Goal: Check status: Check status

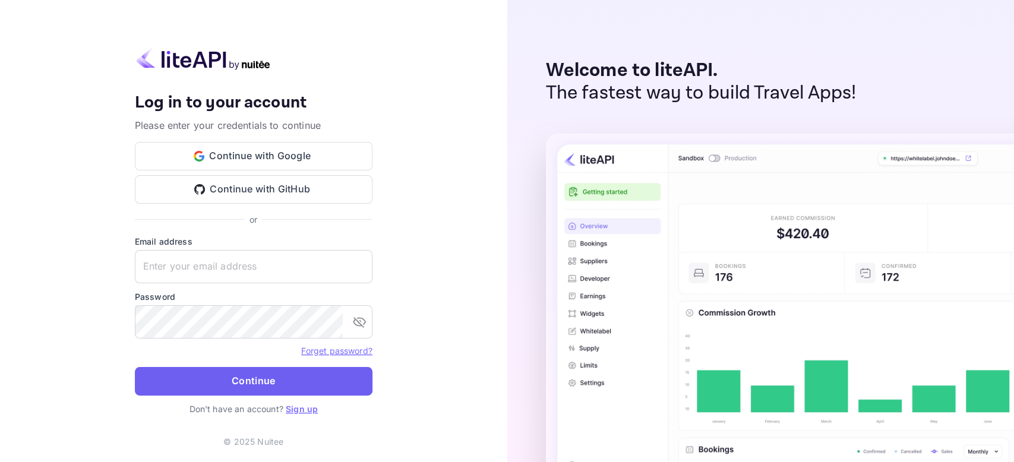
type input "[PERSON_NAME][EMAIL_ADDRESS][DOMAIN_NAME]"
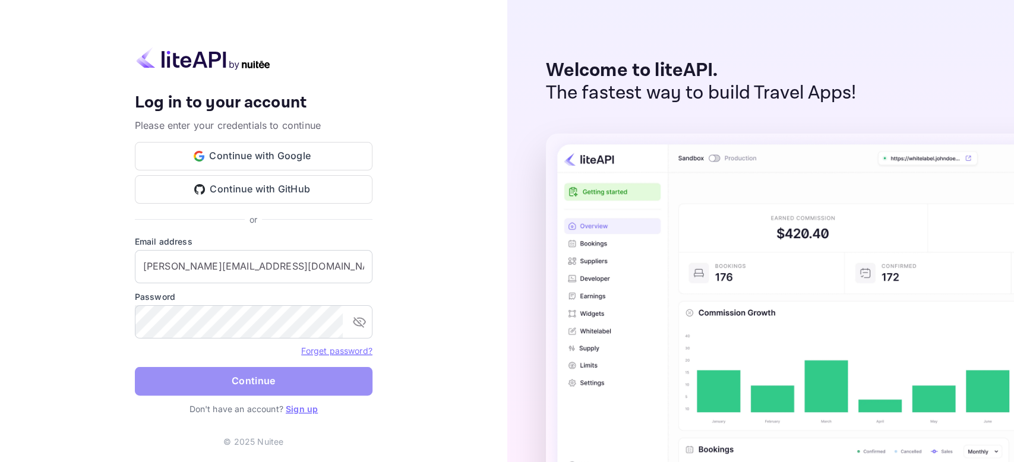
click at [223, 379] on button "Continue" at bounding box center [254, 381] width 238 height 29
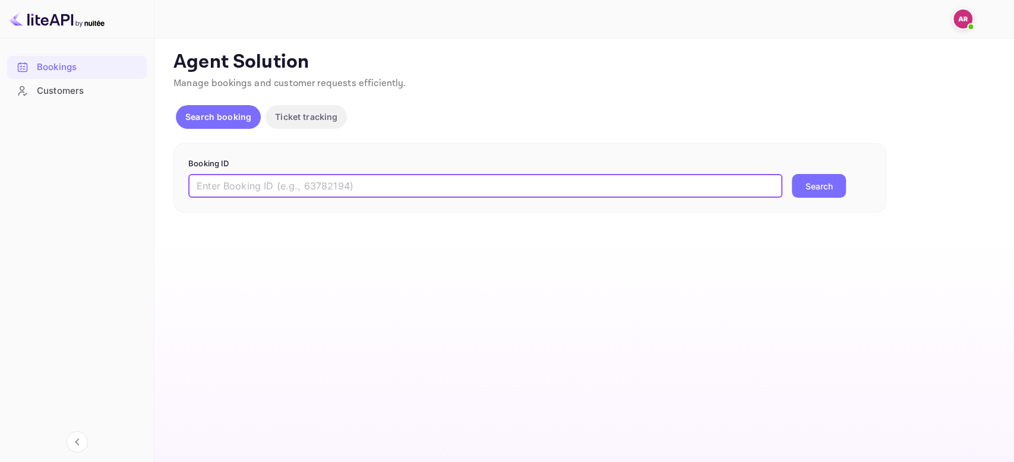
click at [246, 185] on input "text" at bounding box center [485, 186] width 594 height 24
paste input "9770213"
type input "9770213"
click at [829, 182] on button "Search" at bounding box center [819, 186] width 54 height 24
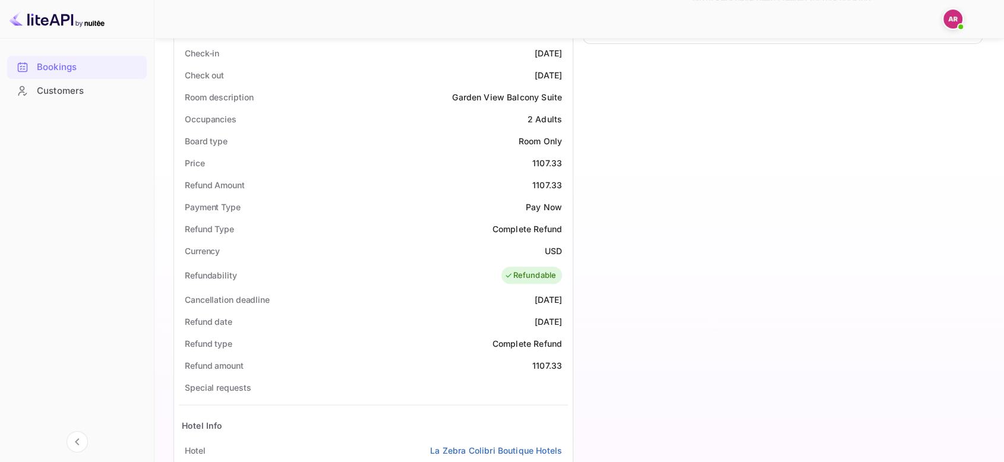
scroll to position [66, 0]
